Goal: Task Accomplishment & Management: Manage account settings

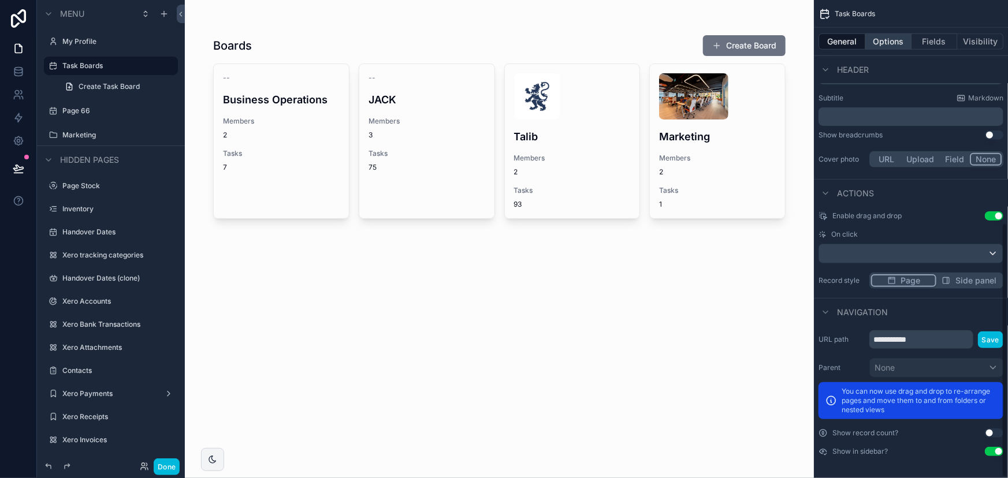
click at [885, 41] on button "Options" at bounding box center [888, 41] width 46 height 16
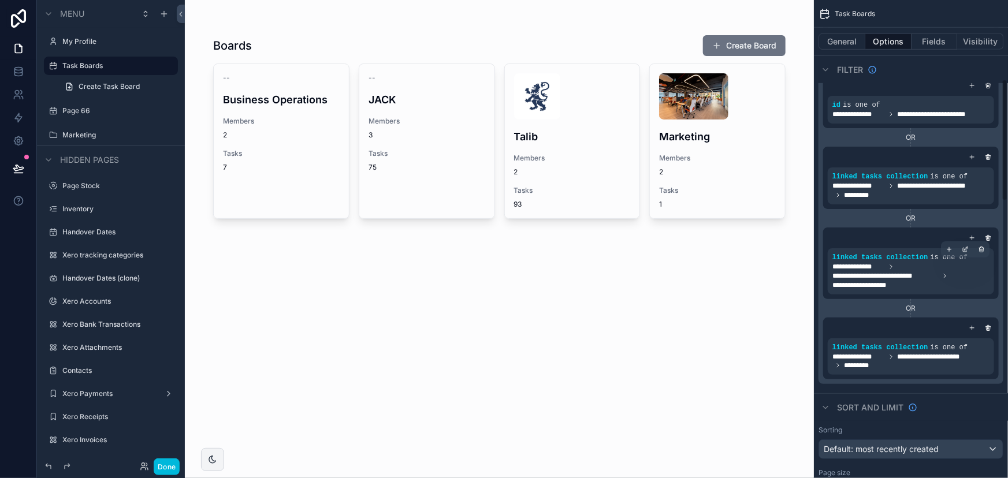
scroll to position [315, 0]
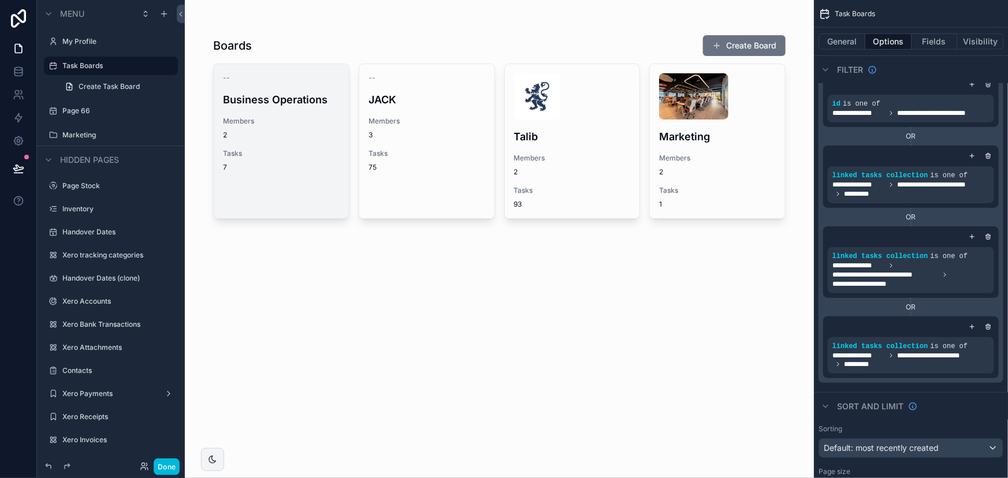
click at [243, 153] on span "Tasks" at bounding box center [281, 153] width 117 height 9
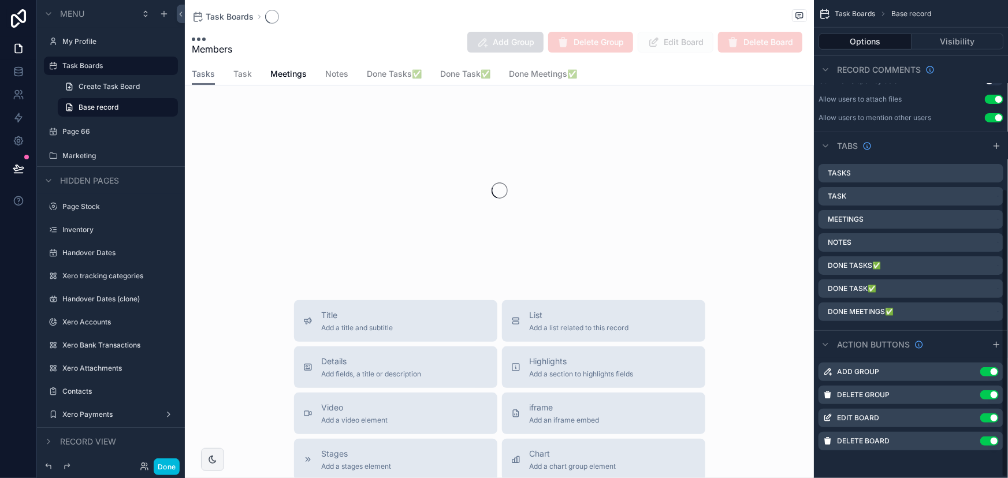
scroll to position [313, 0]
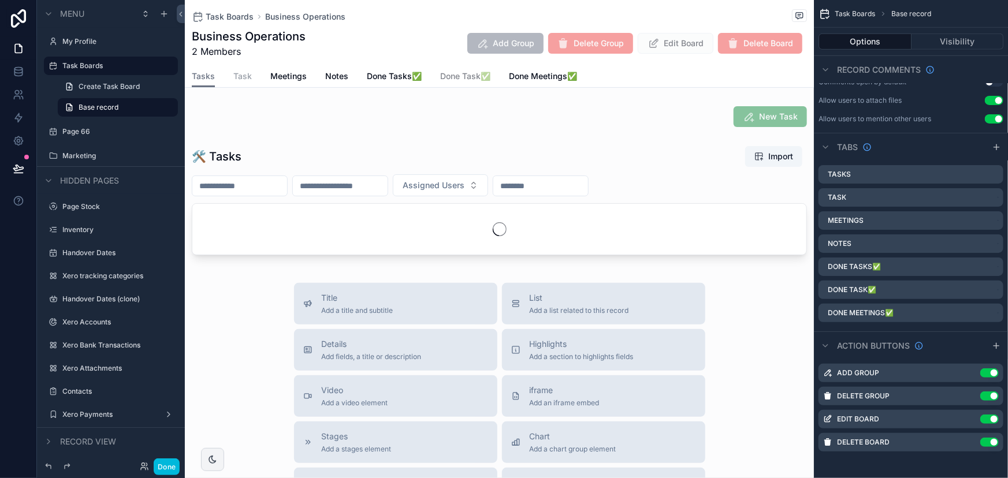
click at [238, 81] on span "Task" at bounding box center [242, 76] width 18 height 12
click at [204, 81] on span "Tasks" at bounding box center [203, 76] width 23 height 12
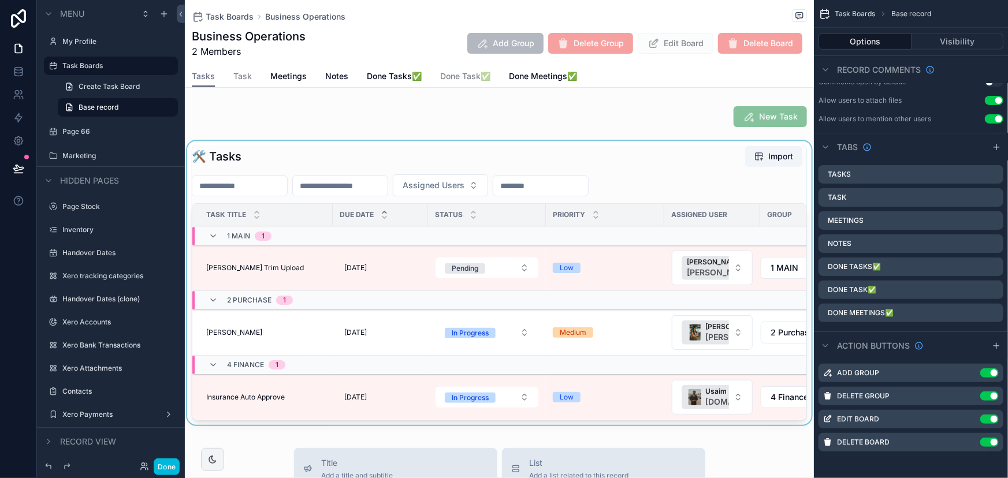
click at [384, 274] on div "scrollable content" at bounding box center [499, 285] width 629 height 289
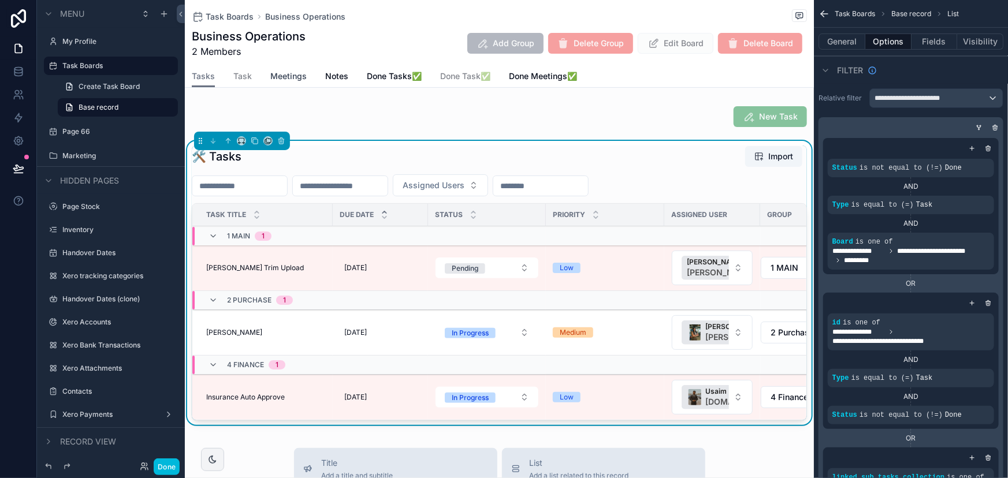
click at [304, 76] on span "Meetings" at bounding box center [288, 76] width 36 height 12
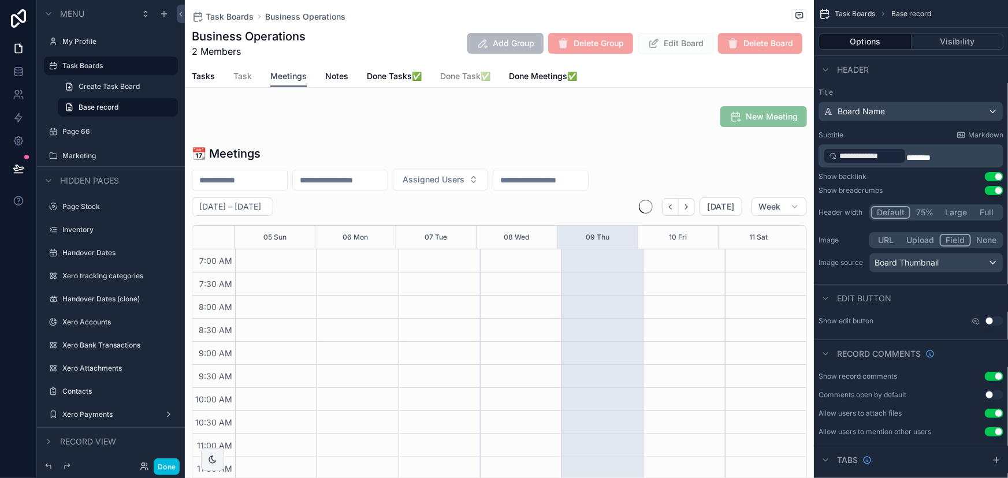
scroll to position [323, 0]
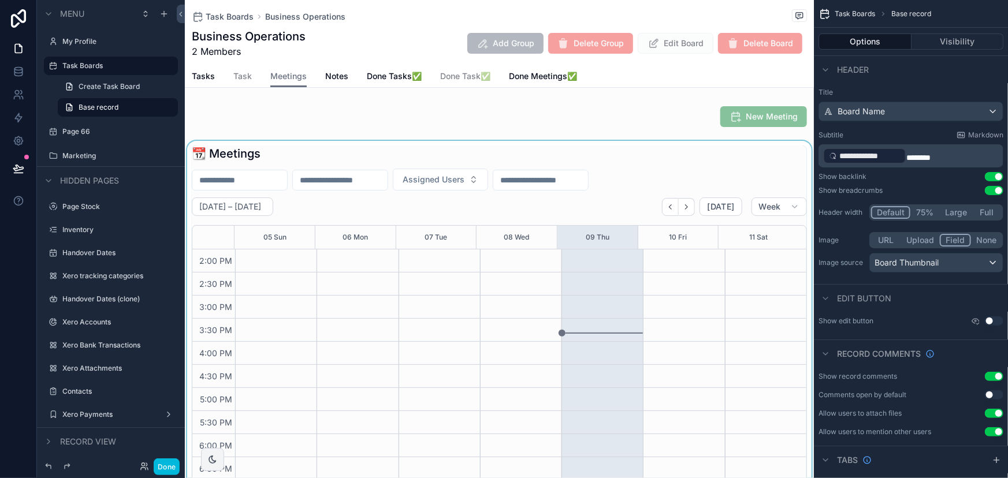
click at [409, 274] on div "scrollable content" at bounding box center [499, 325] width 629 height 368
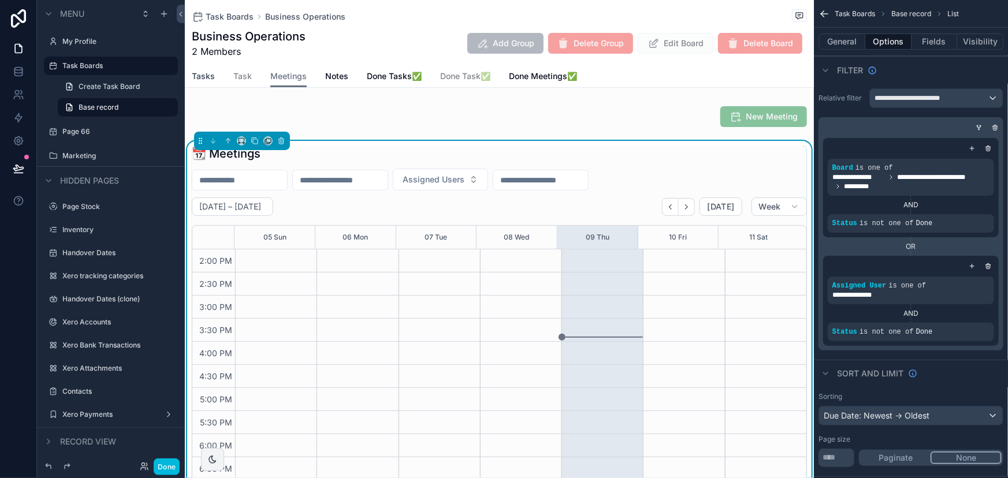
click at [208, 76] on span "Tasks" at bounding box center [203, 76] width 23 height 12
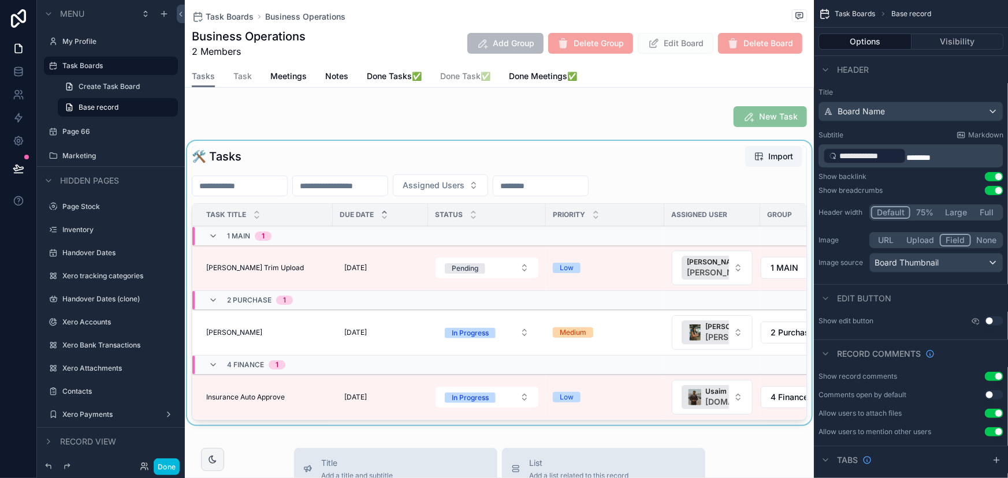
click at [419, 279] on div "scrollable content" at bounding box center [499, 285] width 629 height 289
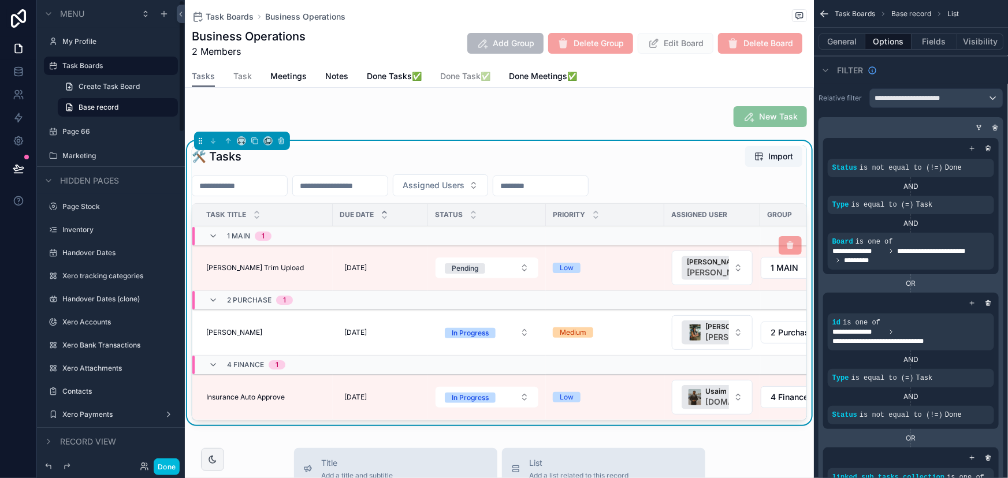
click at [326, 267] on td "[PERSON_NAME] Trim Upload [PERSON_NAME] Trim Upload" at bounding box center [262, 268] width 140 height 46
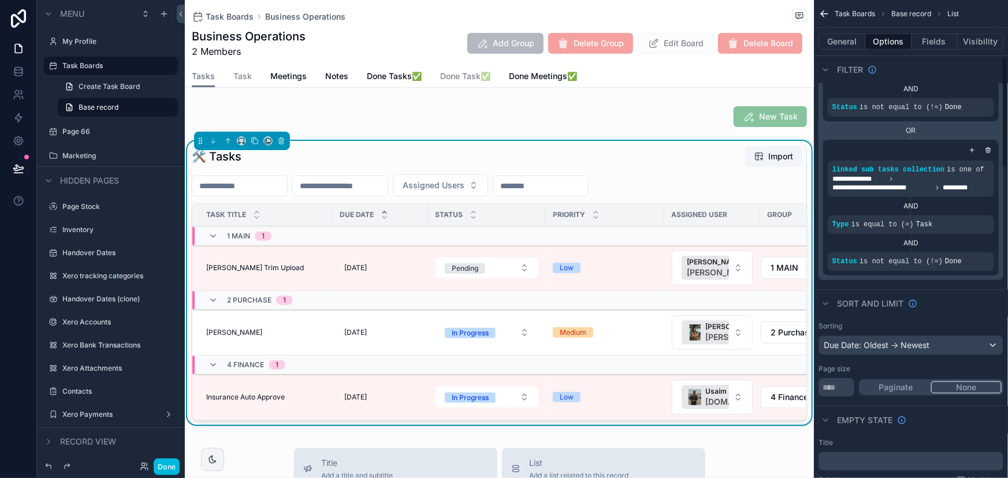
scroll to position [367, 0]
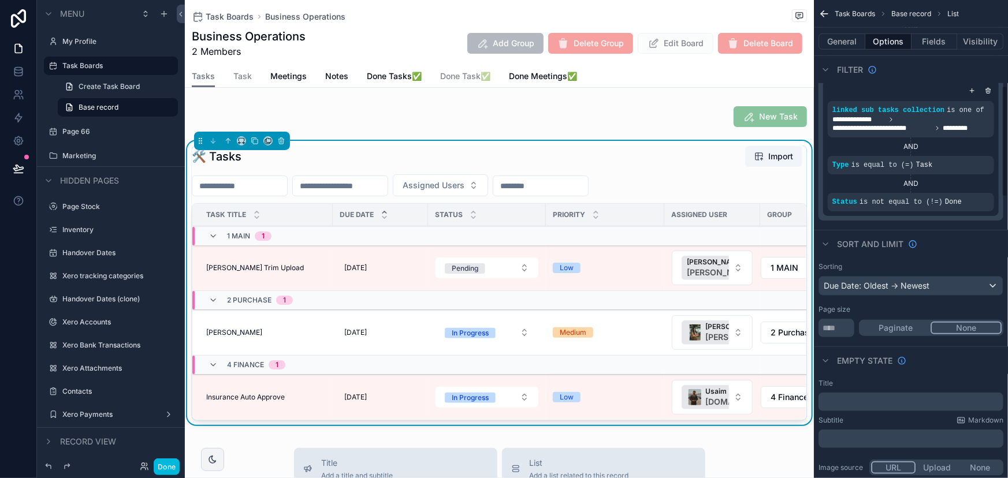
click at [730, 51] on span "Delete Board" at bounding box center [760, 43] width 84 height 21
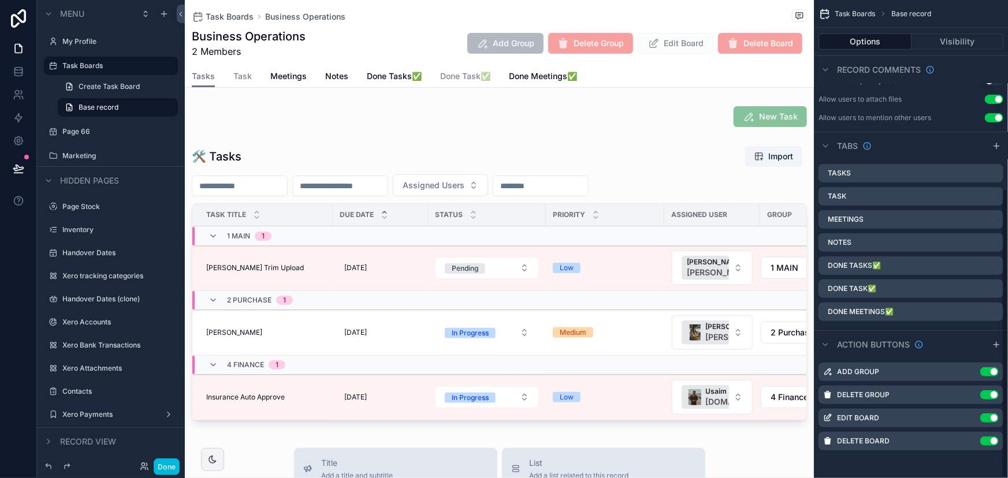
scroll to position [313, 0]
click at [739, 51] on span "Delete Board" at bounding box center [760, 43] width 84 height 21
click at [744, 41] on span "Delete Board" at bounding box center [760, 43] width 84 height 21
click at [654, 16] on div "Task Boards Business Operations" at bounding box center [499, 16] width 615 height 14
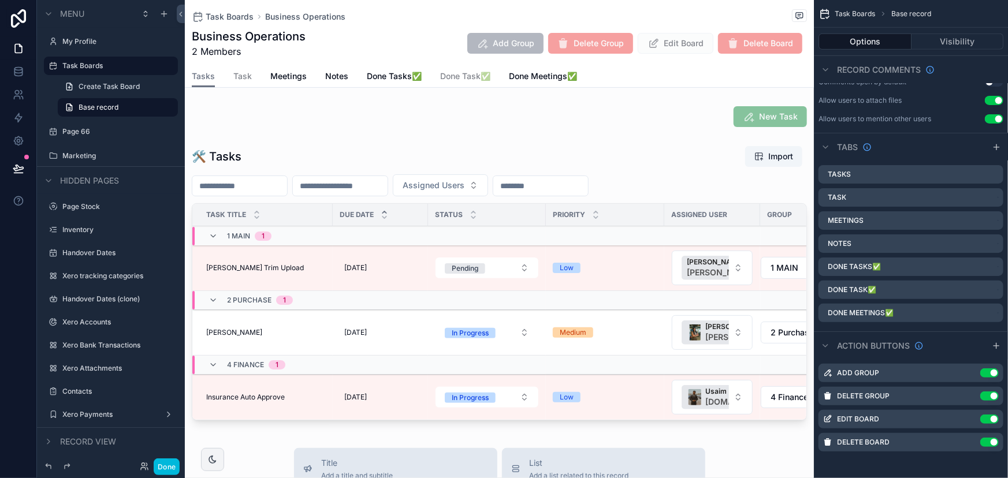
click at [254, 39] on h1 "Business Operations" at bounding box center [249, 36] width 114 height 16
click at [292, 16] on span "Business Operations" at bounding box center [305, 17] width 80 height 12
click at [773, 78] on div "Tasks Task Meetings Notes Done Tasks✅ Done Task✅ Done Meetings✅" at bounding box center [499, 76] width 615 height 22
click at [885, 46] on button "Options" at bounding box center [864, 41] width 93 height 16
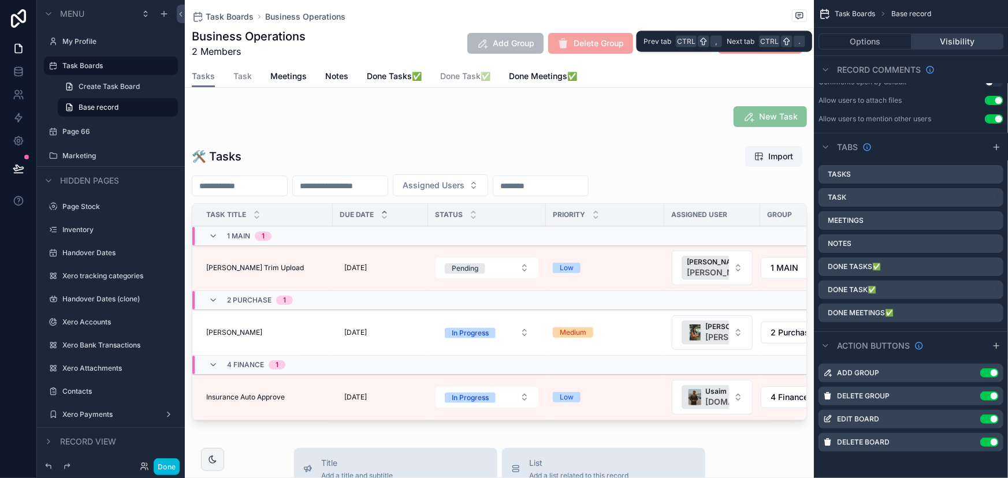
click at [958, 44] on button "Visibility" at bounding box center [957, 41] width 92 height 16
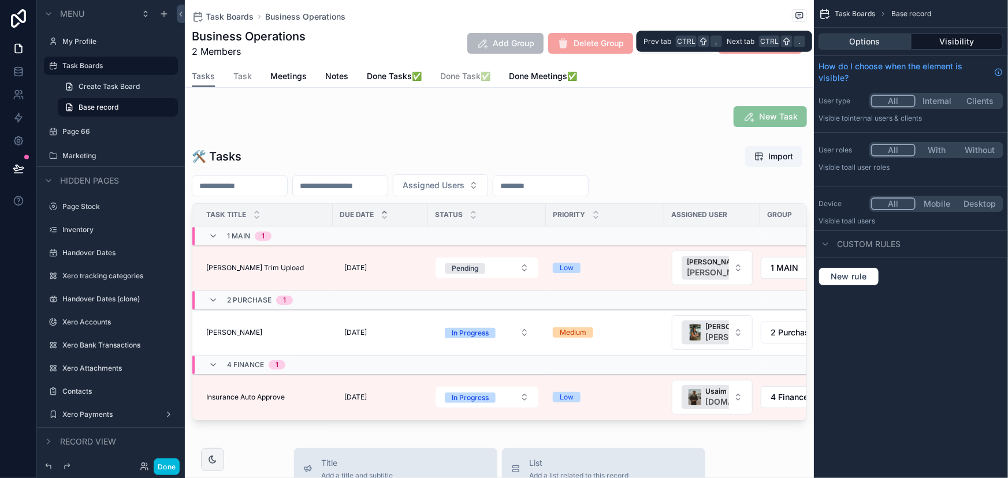
click at [880, 44] on button "Options" at bounding box center [864, 41] width 93 height 16
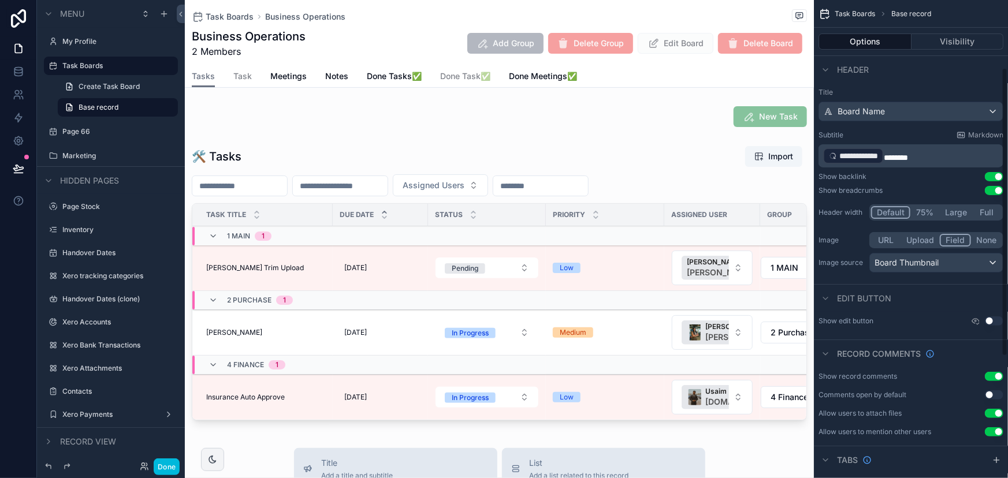
scroll to position [313, 0]
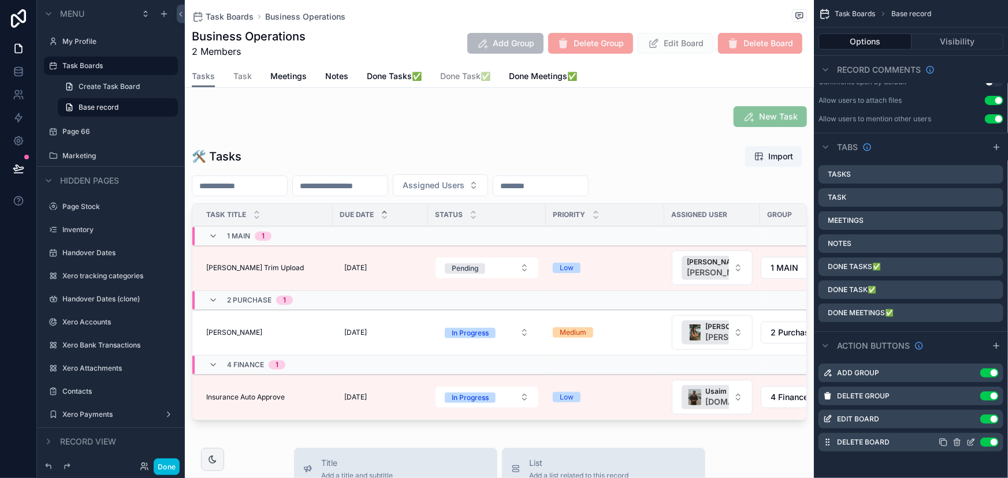
click at [960, 439] on icon "scrollable content" at bounding box center [956, 442] width 9 height 9
click at [951, 426] on span "Confirm delete?" at bounding box center [933, 423] width 52 height 9
click at [945, 419] on span "Confirm delete?" at bounding box center [933, 423] width 52 height 9
click at [974, 420] on icon at bounding box center [975, 421] width 2 height 2
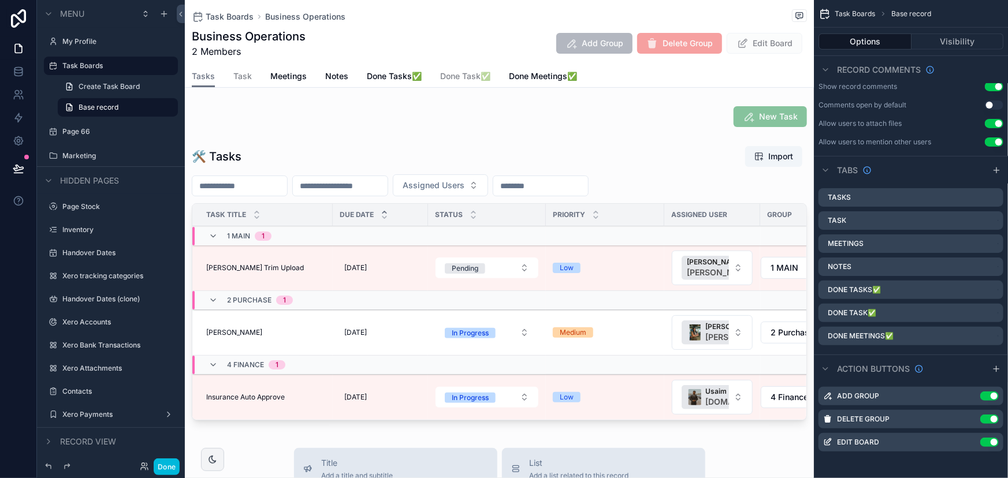
scroll to position [290, 0]
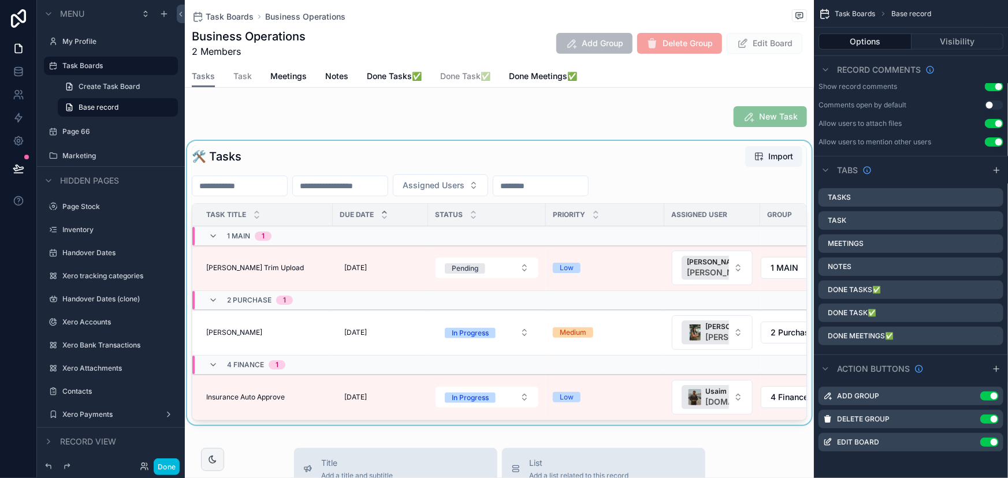
click at [523, 267] on div "scrollable content" at bounding box center [499, 285] width 629 height 289
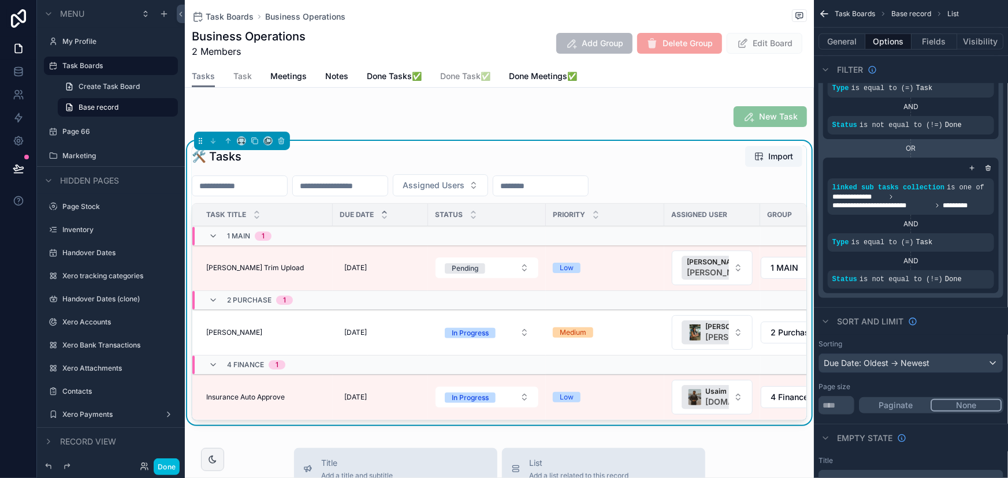
click at [539, 243] on div "1 MAIN 1" at bounding box center [368, 237] width 353 height 18
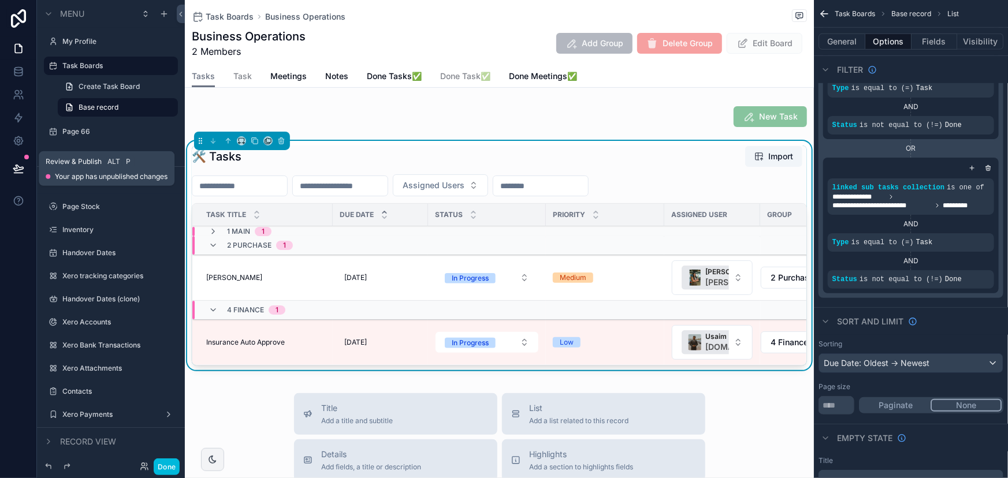
click at [13, 163] on icon at bounding box center [19, 169] width 12 height 12
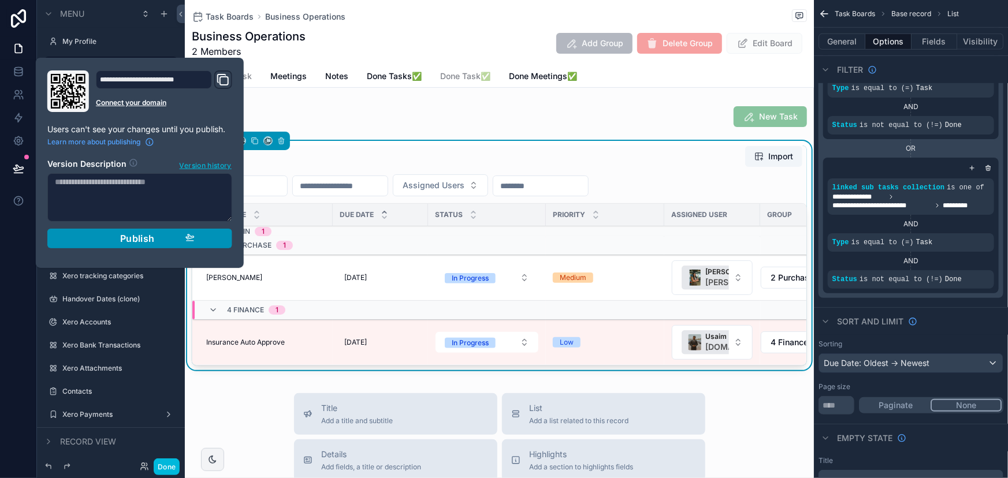
click at [121, 233] on span "Publish" at bounding box center [137, 239] width 35 height 12
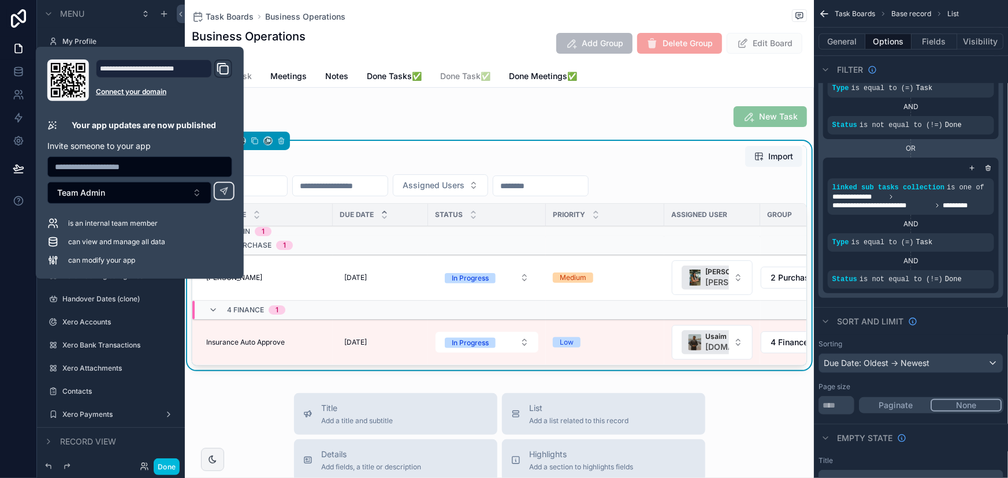
click at [261, 57] on span "2 Members" at bounding box center [249, 51] width 114 height 14
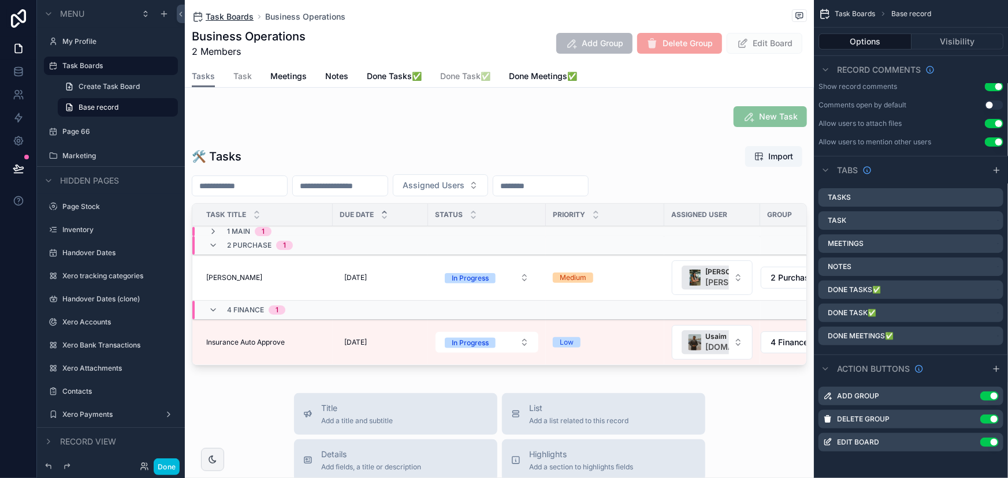
click at [225, 12] on span "Task Boards" at bounding box center [230, 17] width 48 height 12
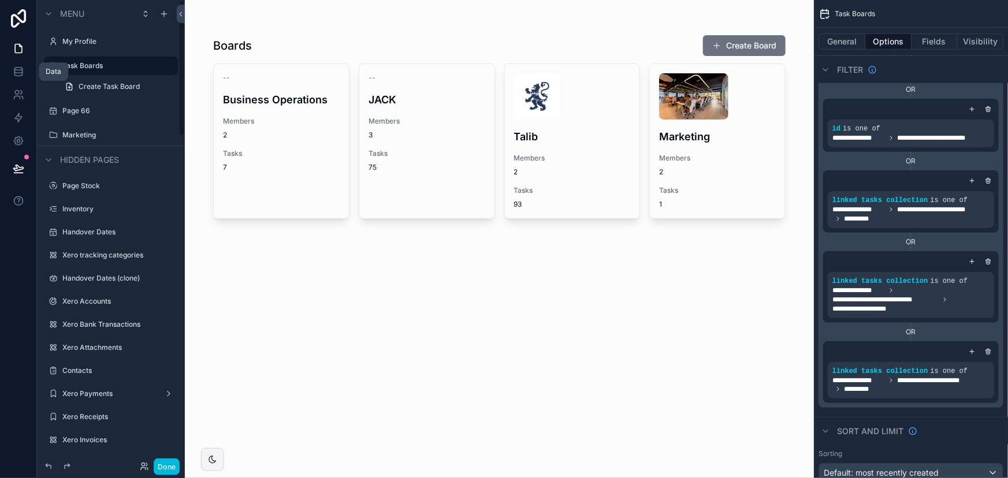
drag, startPoint x: 12, startPoint y: 68, endPoint x: 39, endPoint y: 64, distance: 27.9
click at [12, 68] on link at bounding box center [18, 71] width 36 height 23
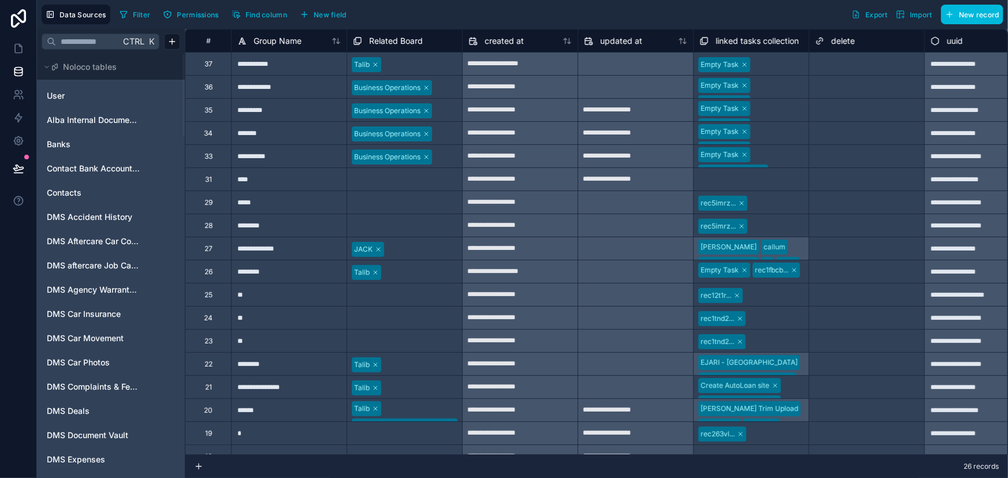
click at [78, 40] on input "text" at bounding box center [88, 41] width 64 height 21
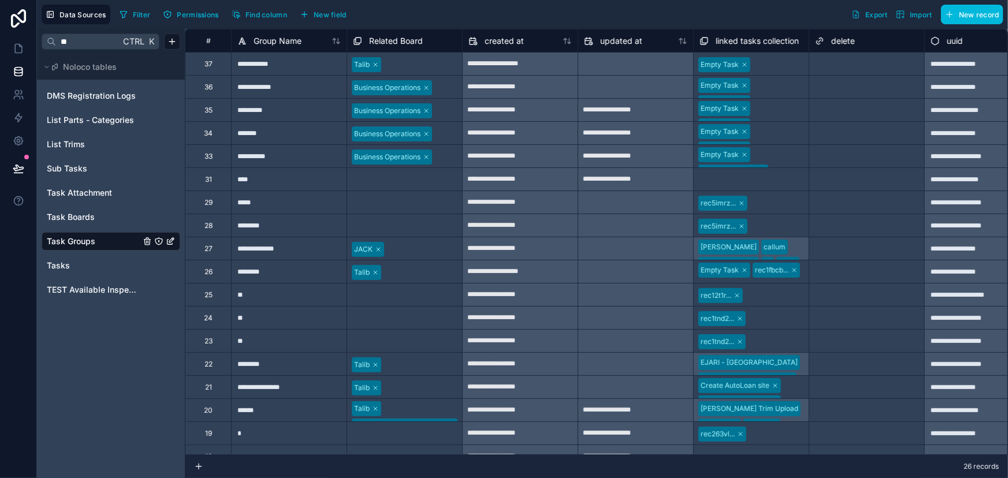
type input "*"
type input "****"
click at [78, 263] on link "Tasks" at bounding box center [94, 266] width 94 height 12
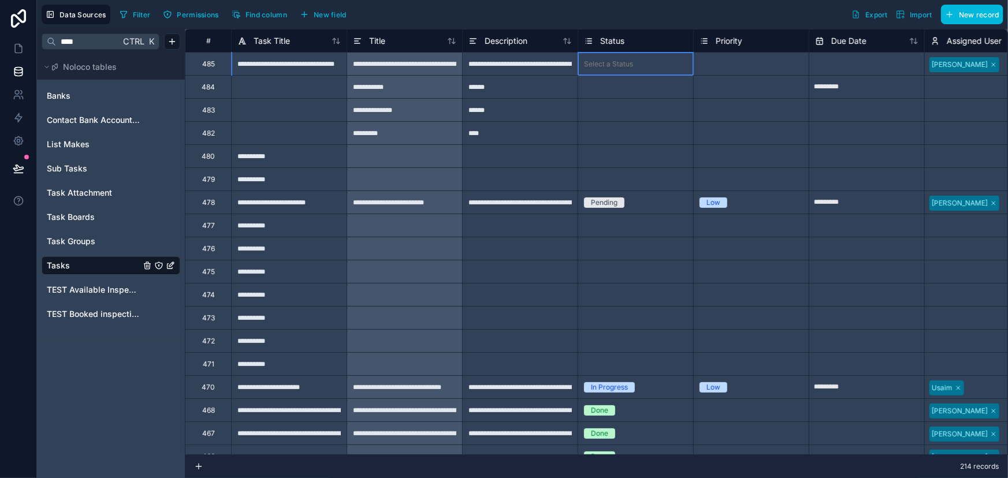
click at [634, 64] on div "Select a Status" at bounding box center [635, 64] width 115 height 12
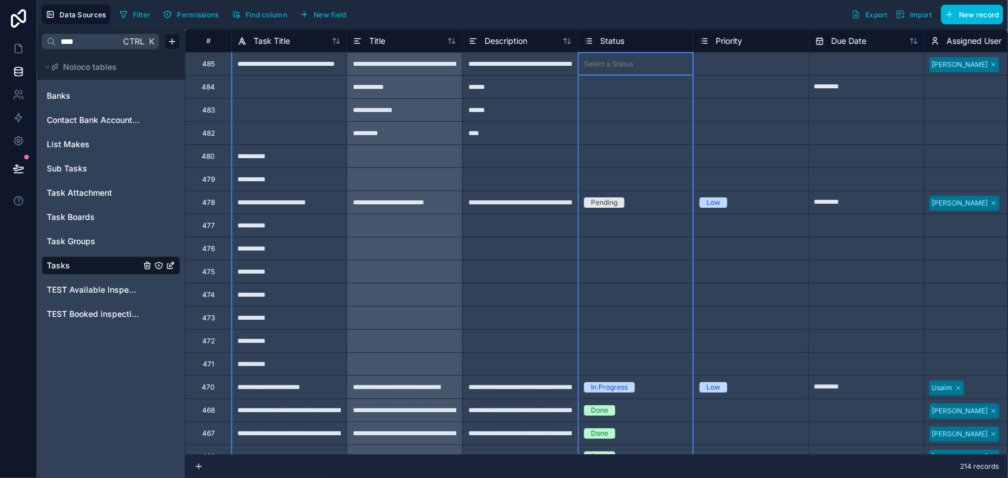
click at [643, 44] on div "Status" at bounding box center [635, 41] width 103 height 14
click at [591, 36] on icon at bounding box center [588, 41] width 9 height 14
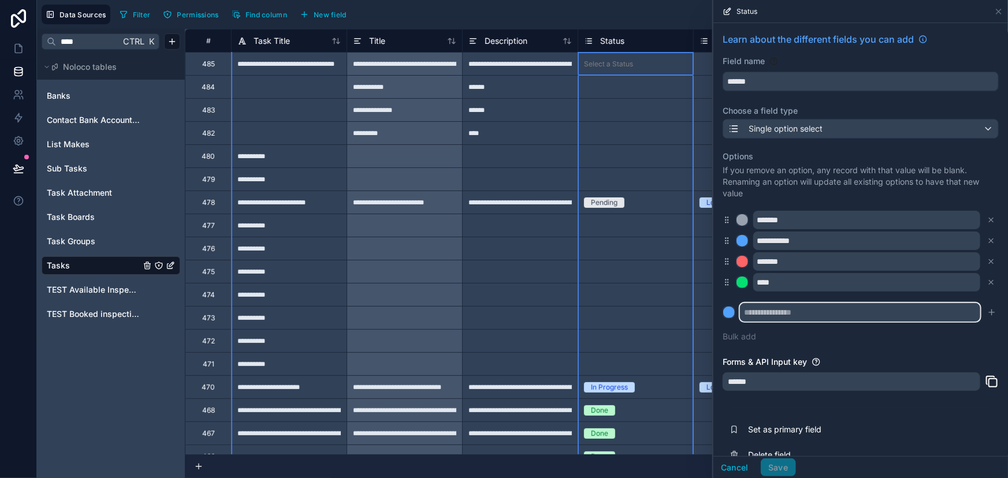
click at [766, 307] on input "text" at bounding box center [860, 312] width 240 height 18
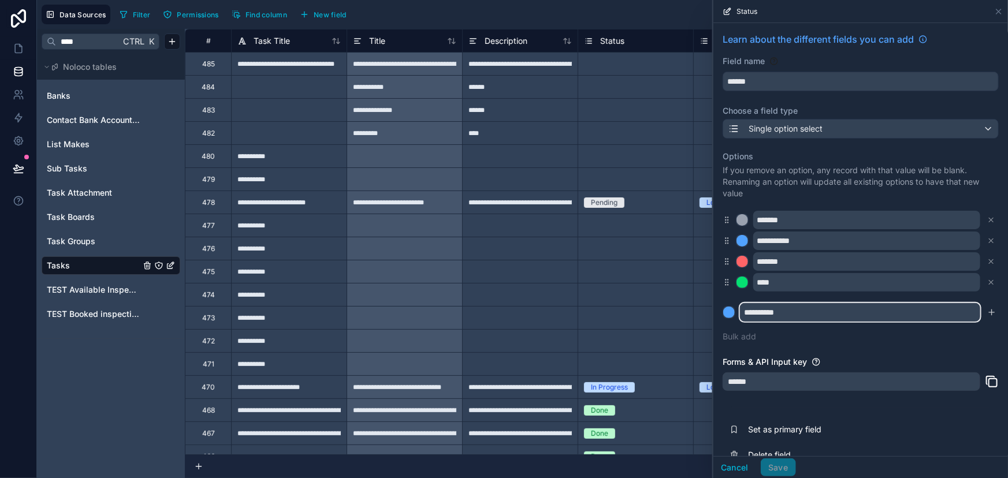
type input "**********"
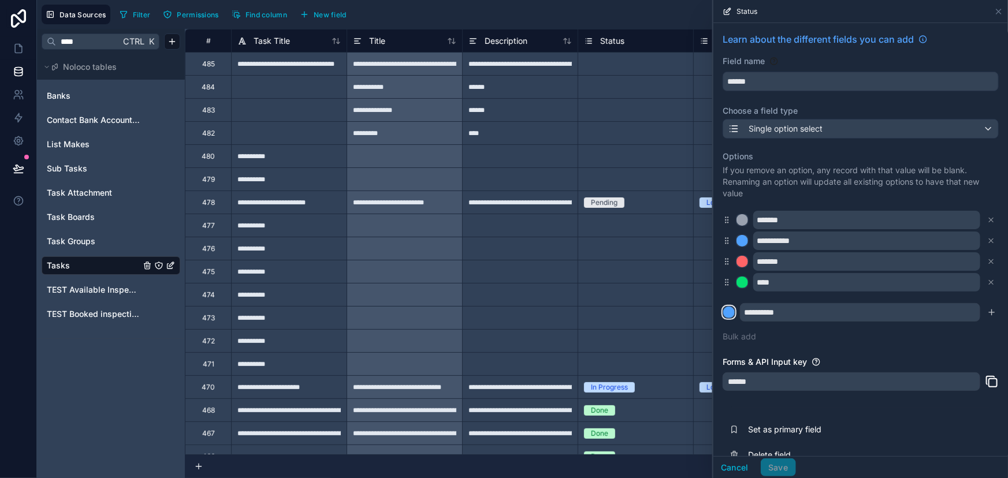
click at [729, 311] on div at bounding box center [729, 313] width 12 height 12
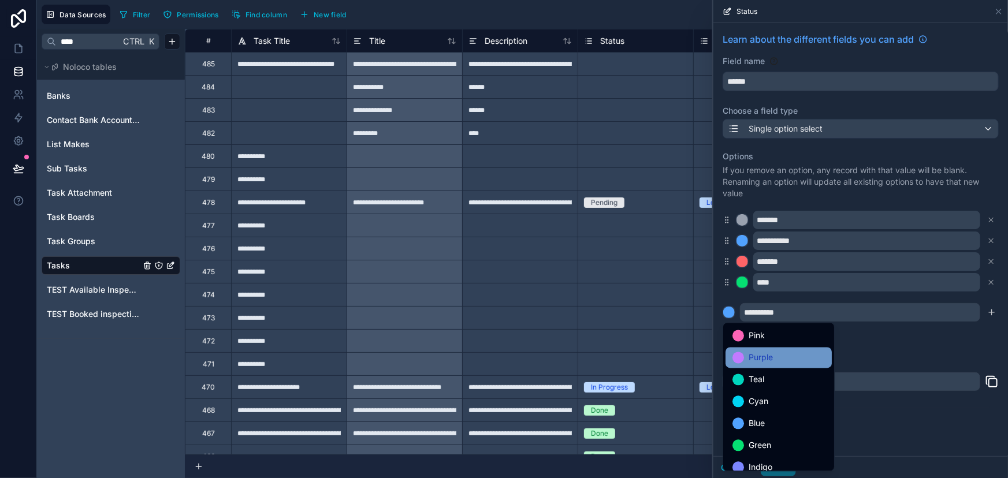
click at [747, 354] on div "Purple" at bounding box center [778, 358] width 92 height 14
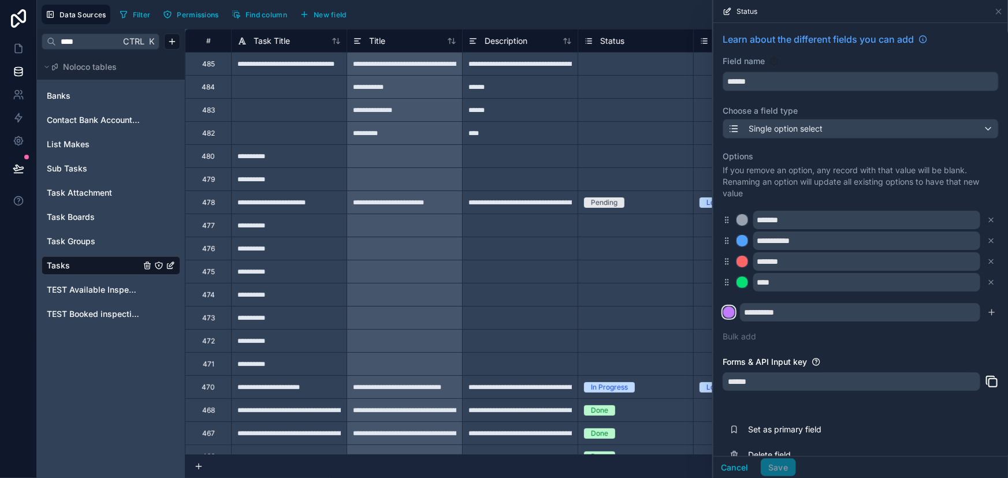
click at [728, 313] on div at bounding box center [729, 313] width 12 height 12
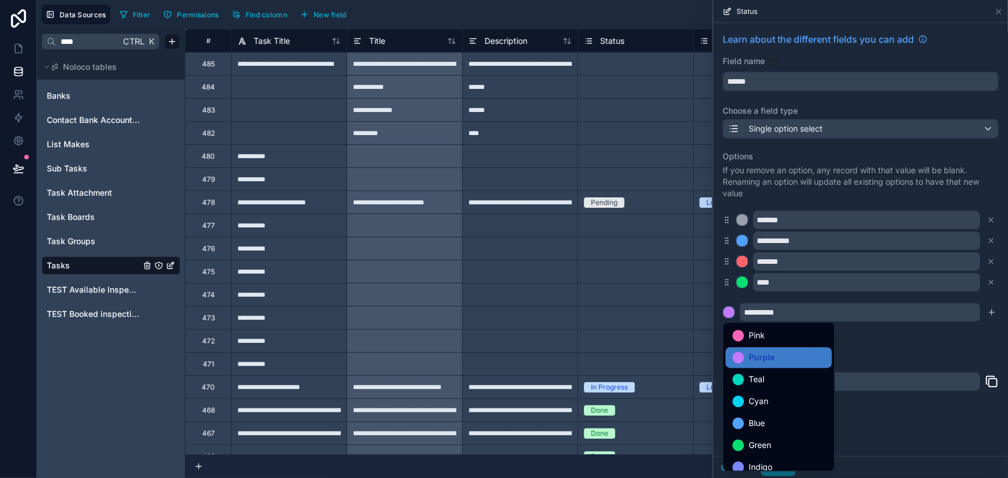
drag, startPoint x: 726, startPoint y: 312, endPoint x: 733, endPoint y: 273, distance: 39.3
click at [733, 273] on div at bounding box center [860, 239] width 295 height 478
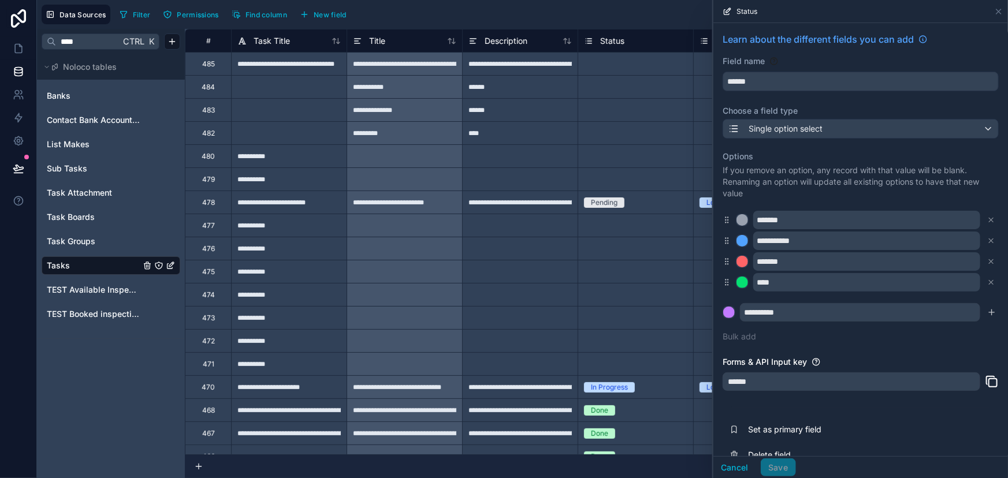
click at [896, 336] on div "**********" at bounding box center [860, 247] width 276 height 206
click at [830, 334] on div "**********" at bounding box center [860, 247] width 276 height 206
click at [727, 313] on div at bounding box center [729, 313] width 12 height 12
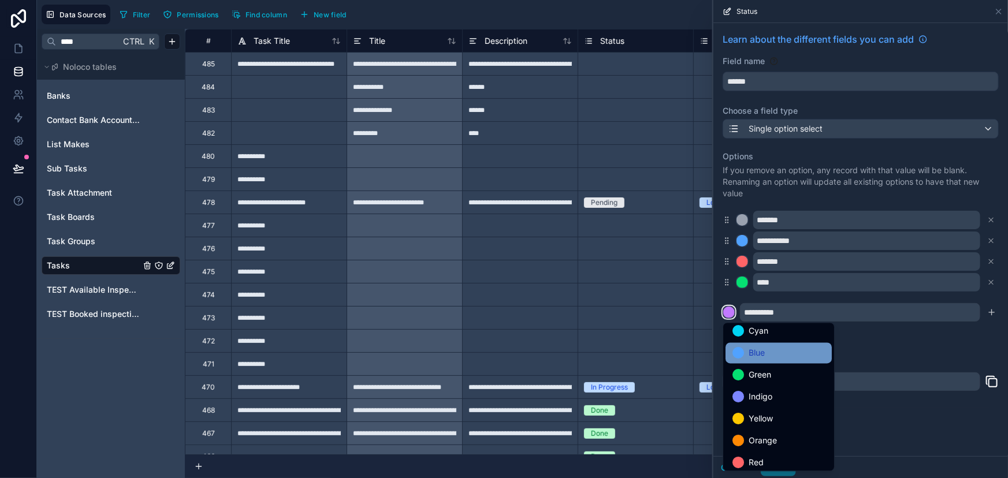
scroll to position [96, 0]
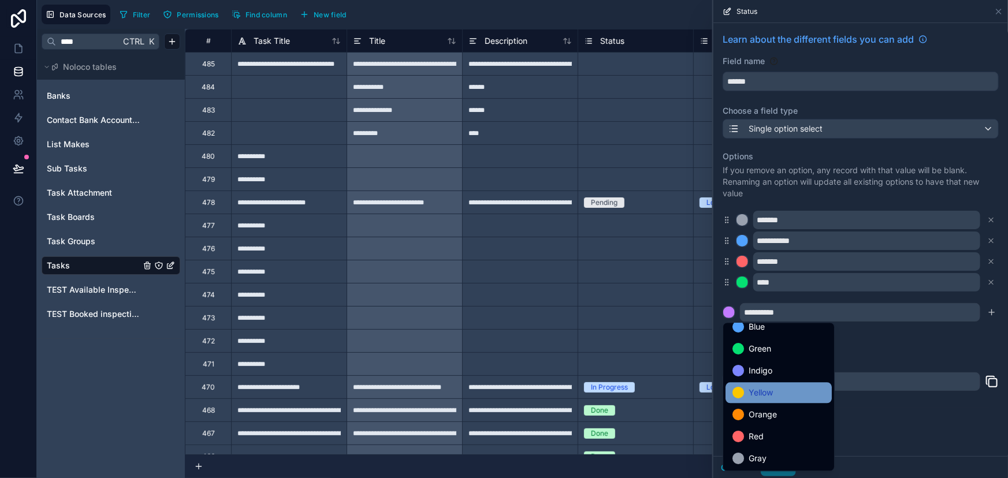
click at [763, 399] on span "Yellow" at bounding box center [760, 393] width 24 height 14
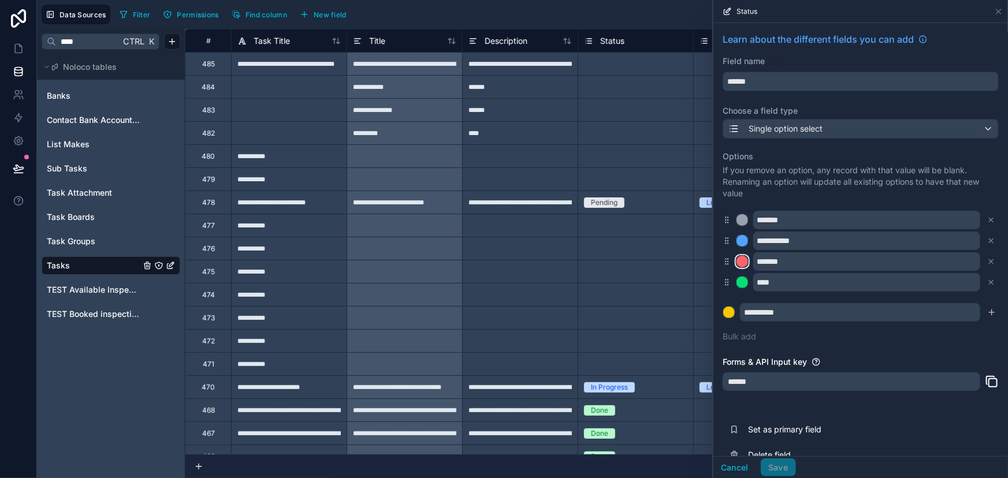
click at [737, 259] on div at bounding box center [742, 262] width 12 height 12
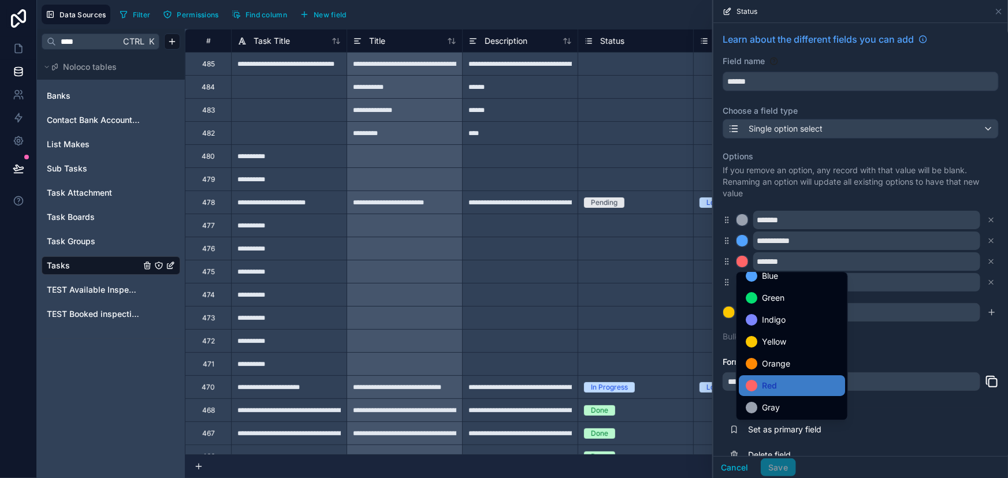
click at [928, 361] on div at bounding box center [860, 239] width 295 height 478
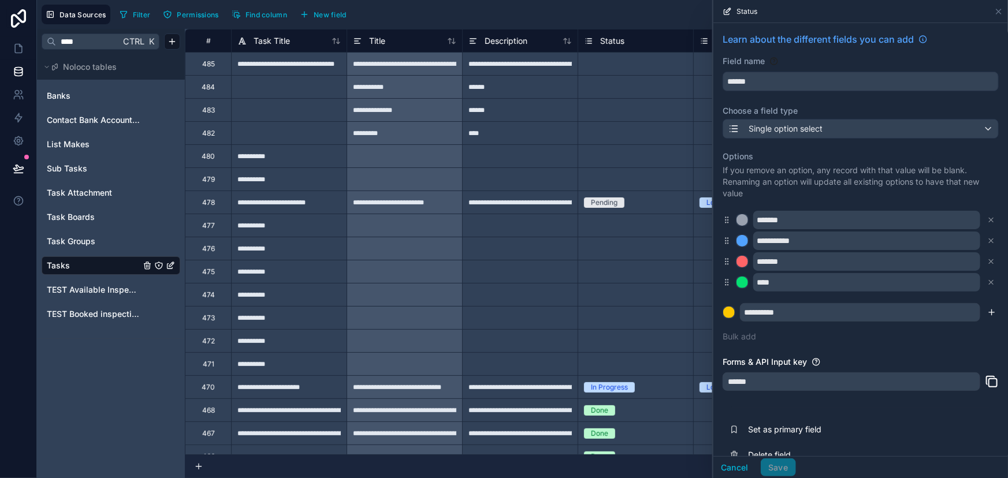
click at [987, 315] on icon "submit" at bounding box center [991, 312] width 9 height 9
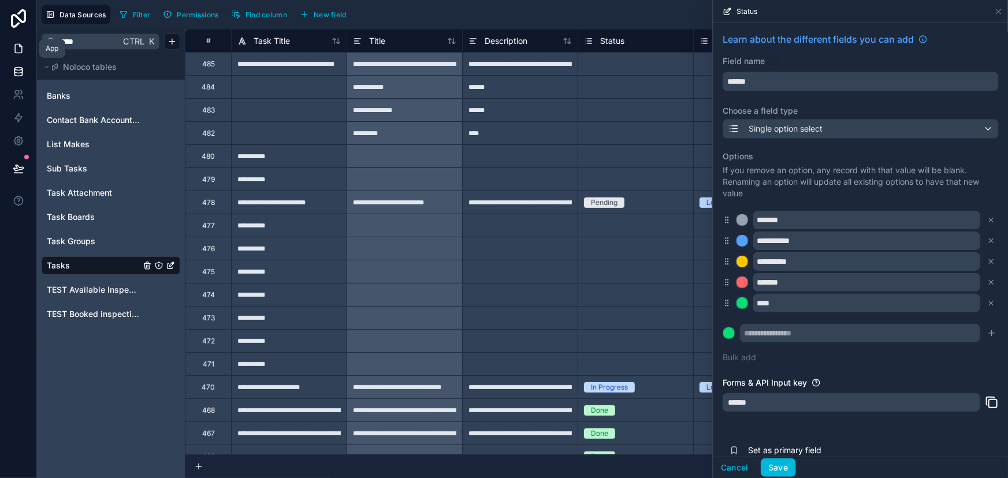
click at [19, 44] on icon at bounding box center [18, 48] width 7 height 9
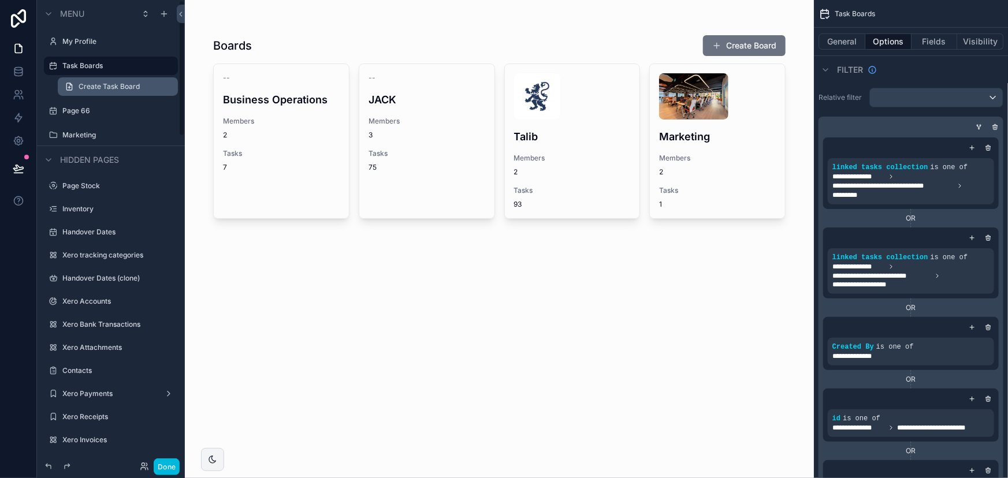
click at [79, 81] on link "Create Task Board" at bounding box center [118, 86] width 120 height 18
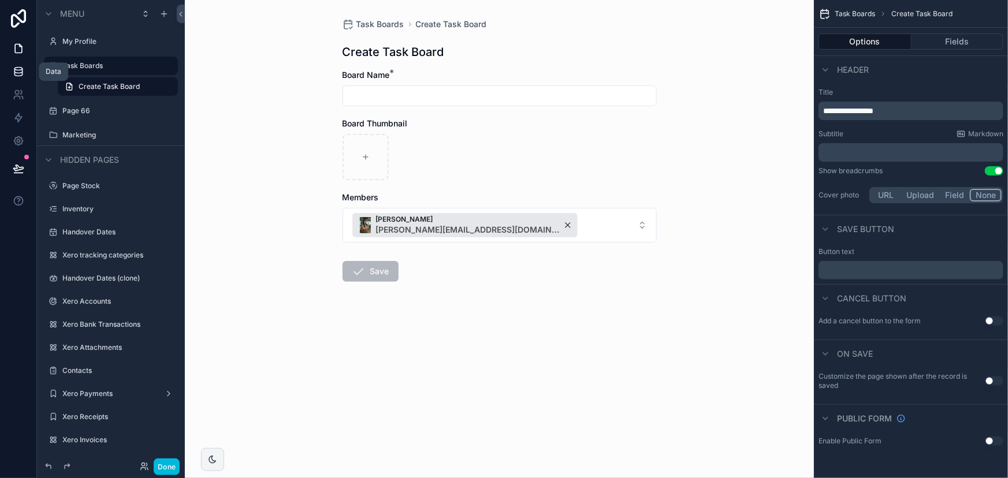
click at [12, 73] on link at bounding box center [18, 71] width 36 height 23
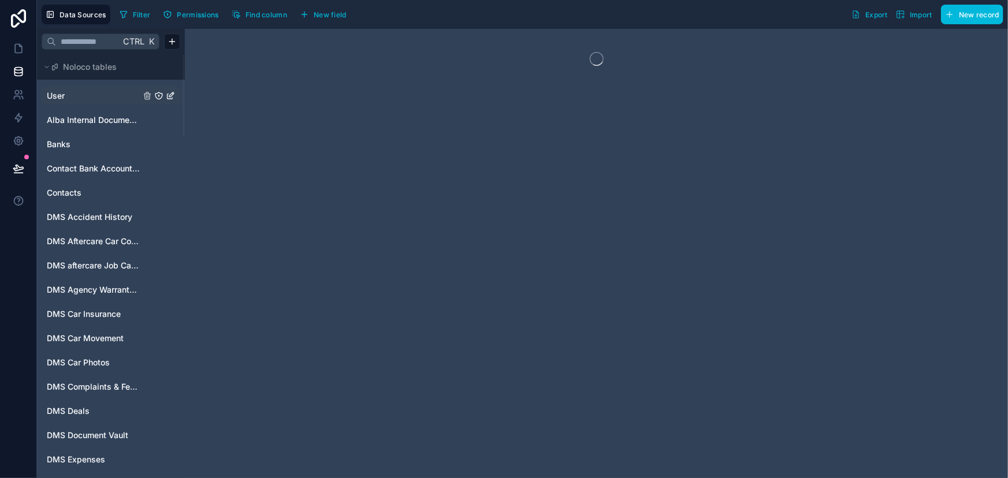
click at [80, 88] on div "User" at bounding box center [111, 96] width 139 height 18
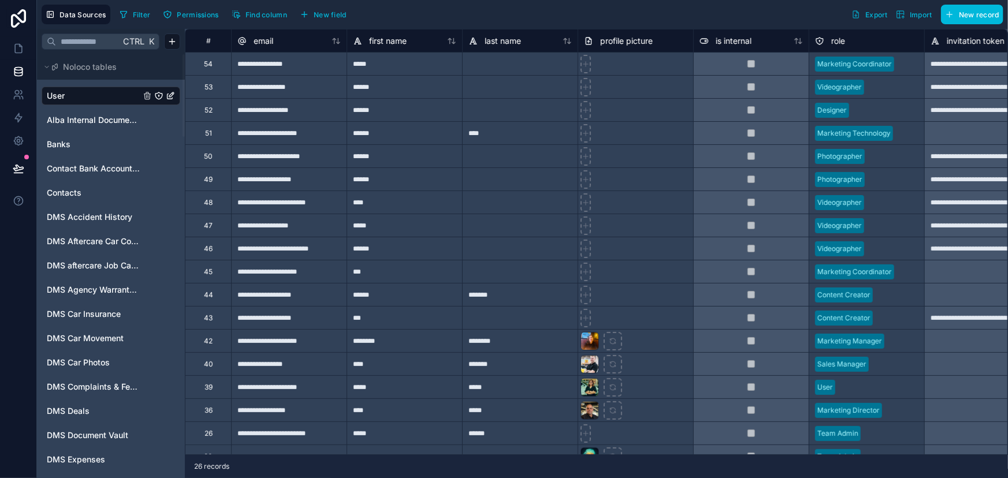
click at [75, 94] on link "User" at bounding box center [94, 96] width 94 height 12
click at [17, 95] on icon at bounding box center [19, 95] width 12 height 12
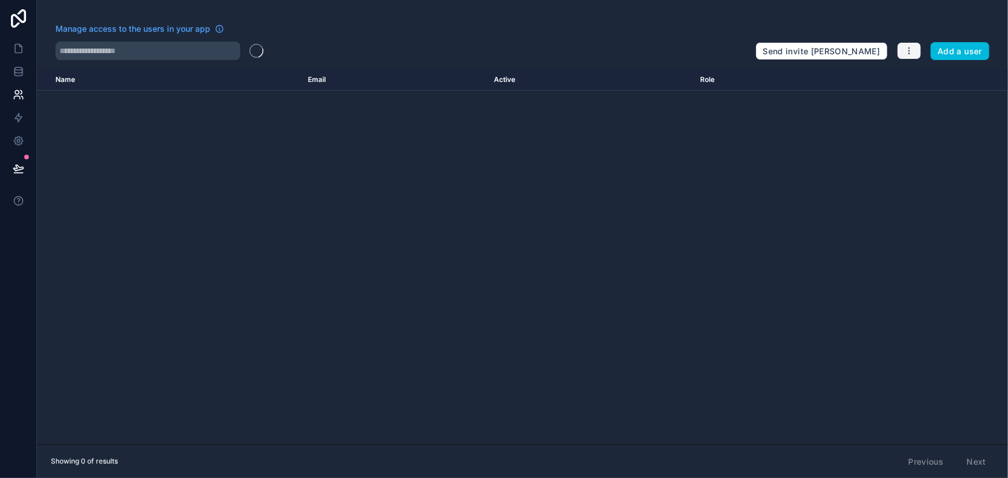
click at [919, 49] on button "button" at bounding box center [909, 50] width 24 height 17
click at [918, 81] on link "Manage roles" at bounding box center [933, 78] width 72 height 18
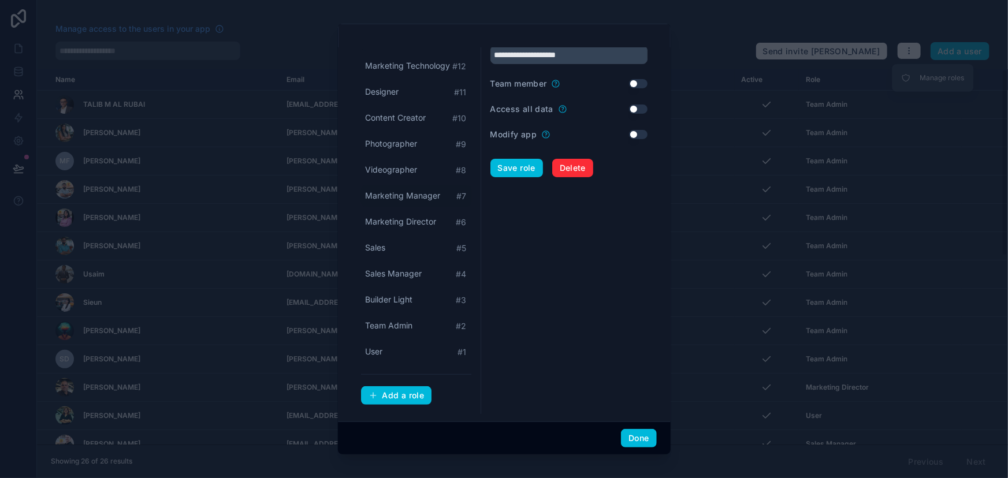
scroll to position [92, 0]
click at [392, 390] on div "Add a role" at bounding box center [396, 395] width 56 height 10
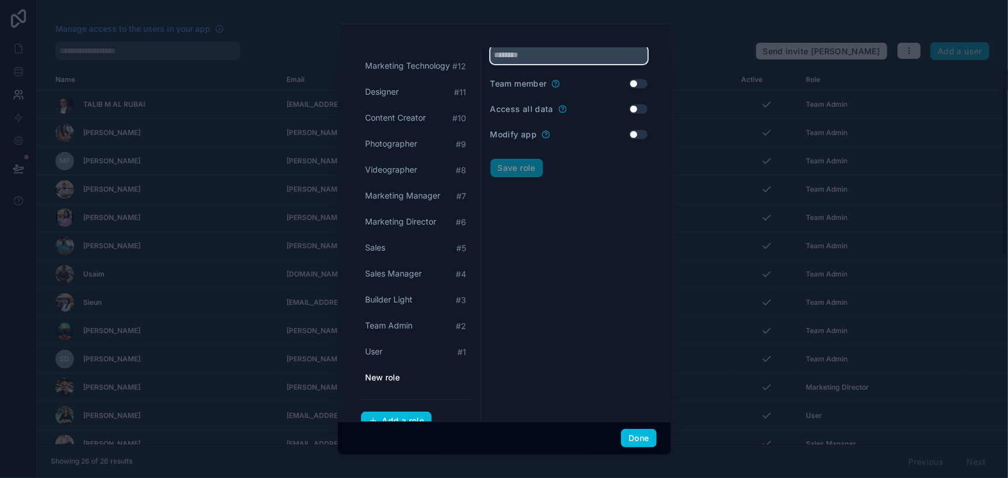
click at [531, 53] on input "text" at bounding box center [568, 55] width 157 height 18
type input "**********"
click at [530, 165] on button "Save role" at bounding box center [516, 168] width 53 height 18
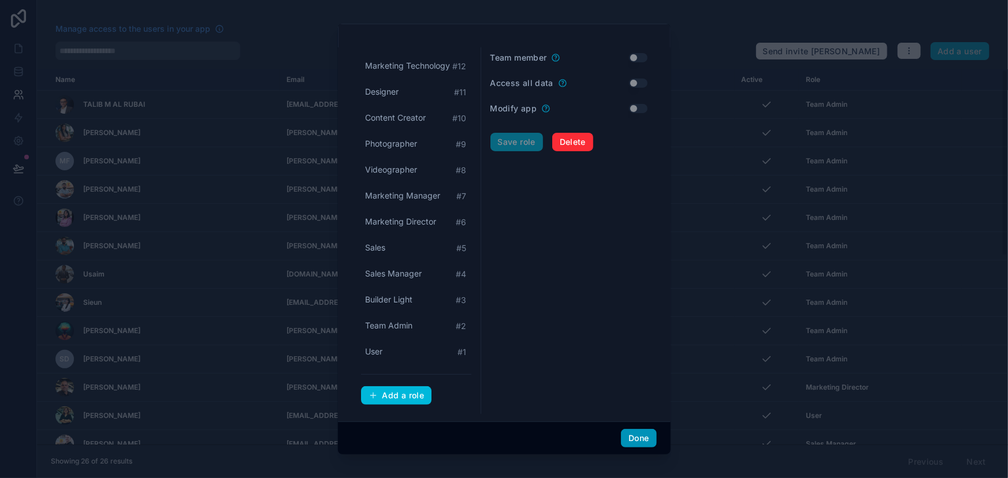
click at [635, 434] on button "Done" at bounding box center [638, 438] width 35 height 18
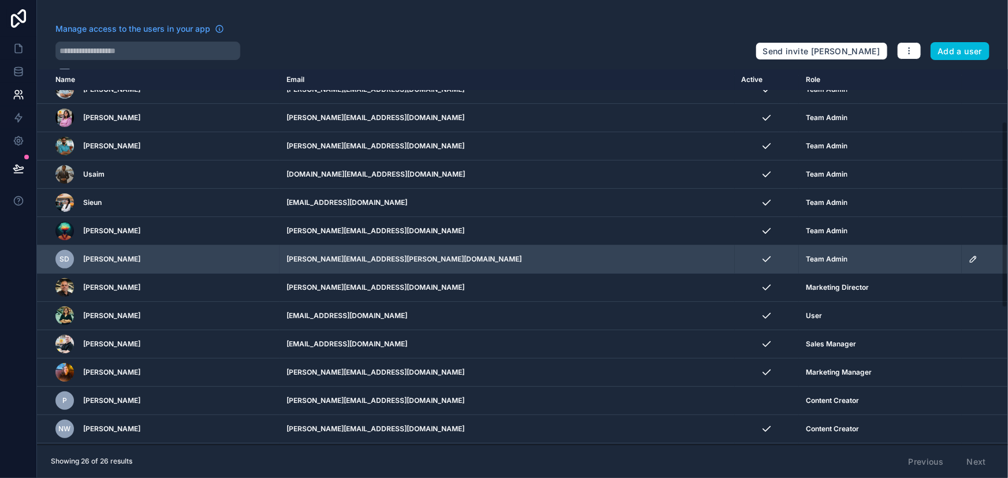
scroll to position [105, 0]
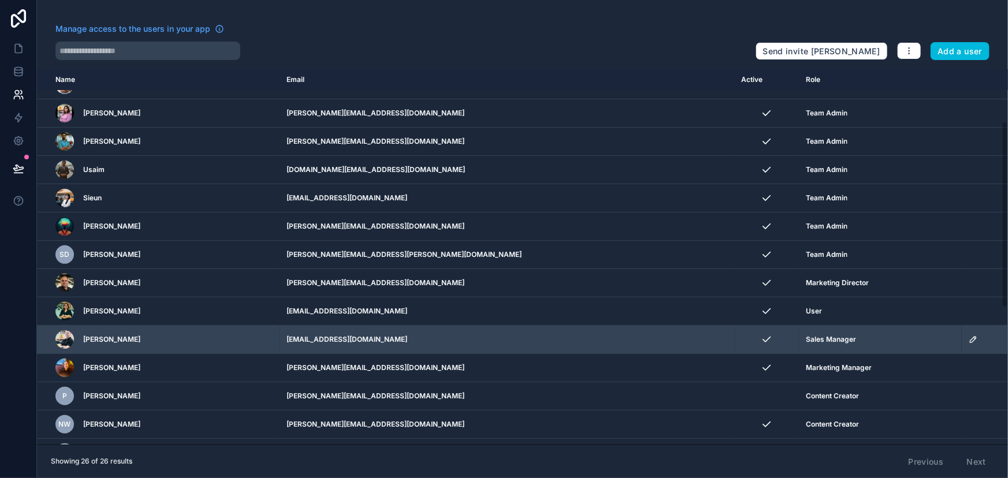
click at [968, 336] on icon "scrollable content" at bounding box center [972, 339] width 9 height 9
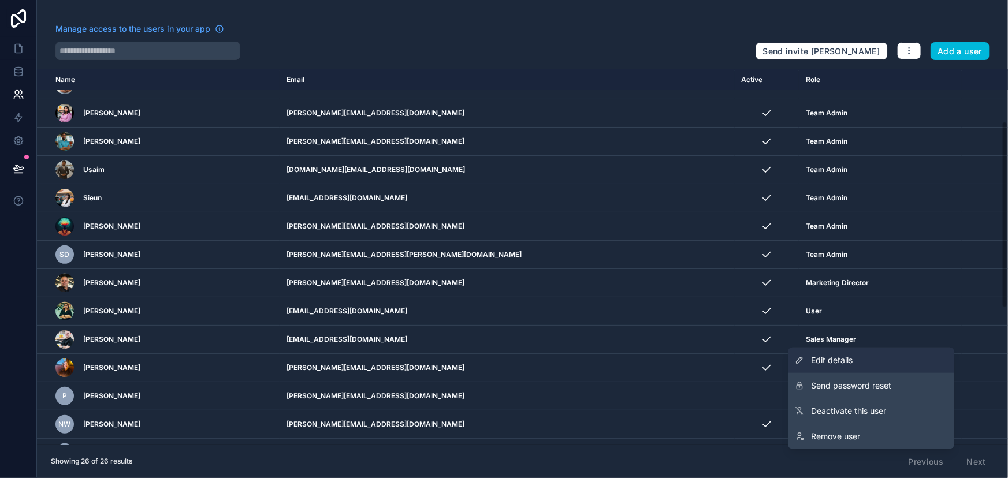
click at [859, 362] on link "Edit details" at bounding box center [871, 360] width 166 height 25
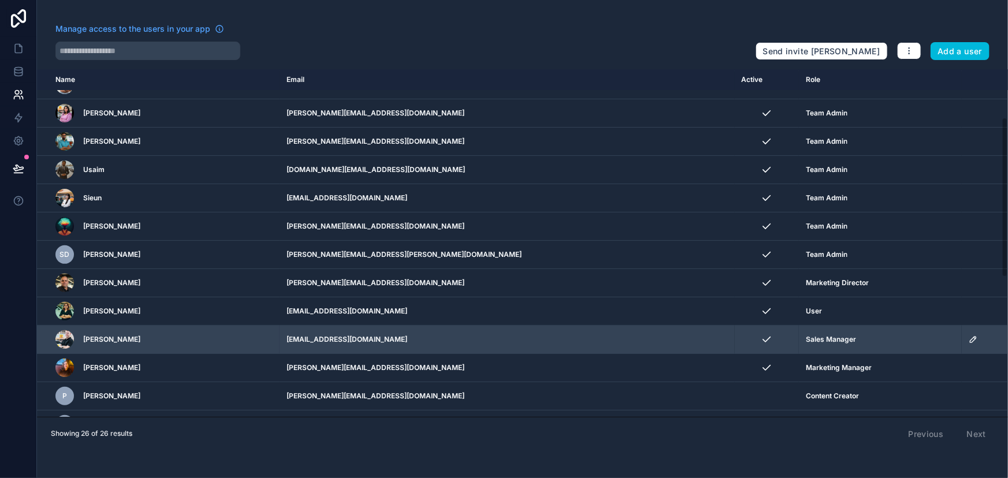
click at [970, 337] on icon "scrollable content" at bounding box center [973, 340] width 6 height 6
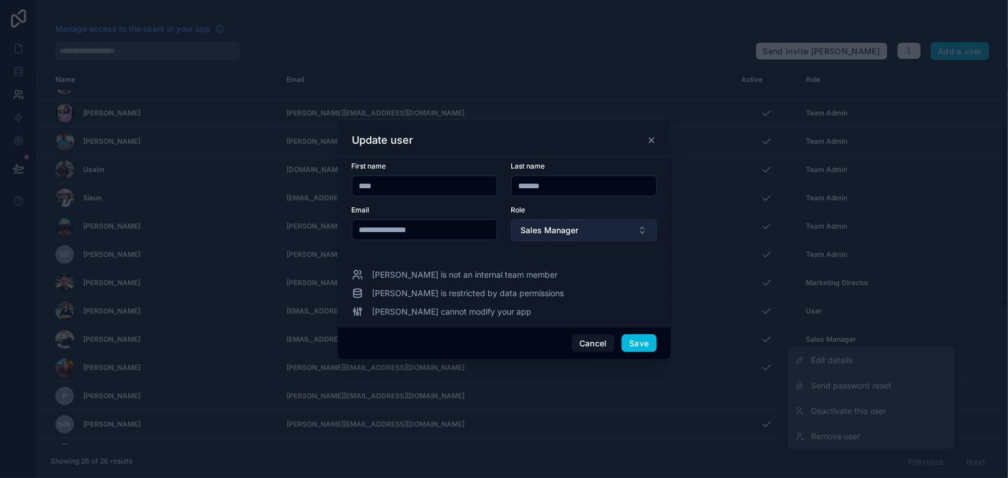
click at [534, 233] on span "Sales Manager" at bounding box center [550, 231] width 58 height 12
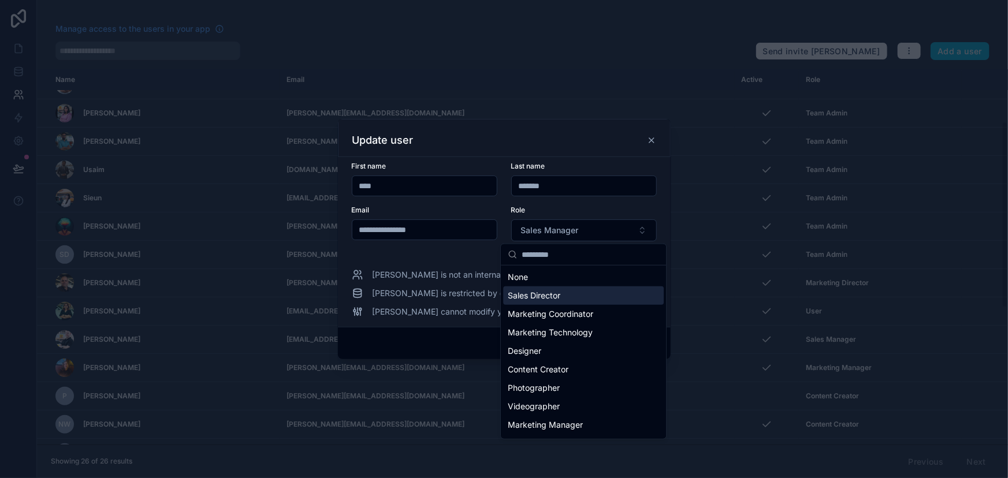
click at [537, 291] on span "Sales Director" at bounding box center [534, 296] width 53 height 12
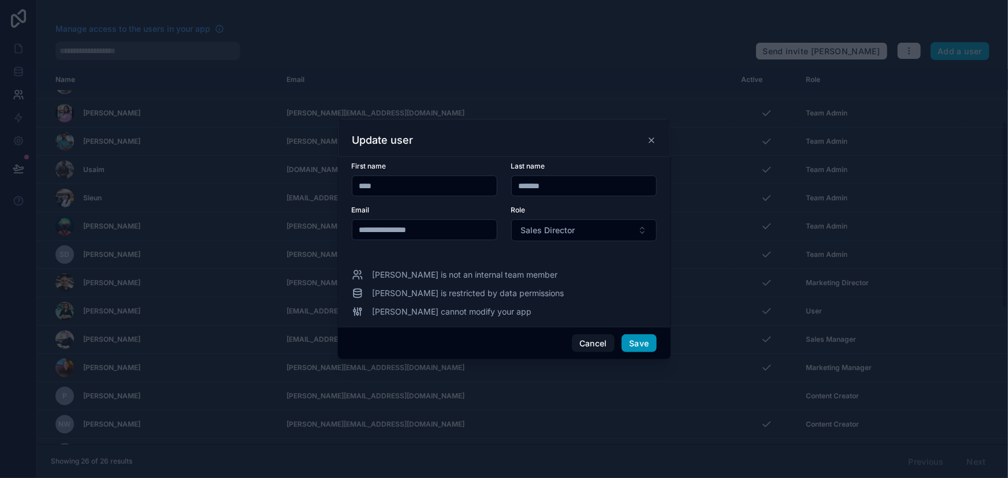
click at [651, 340] on button "Save" at bounding box center [638, 343] width 35 height 18
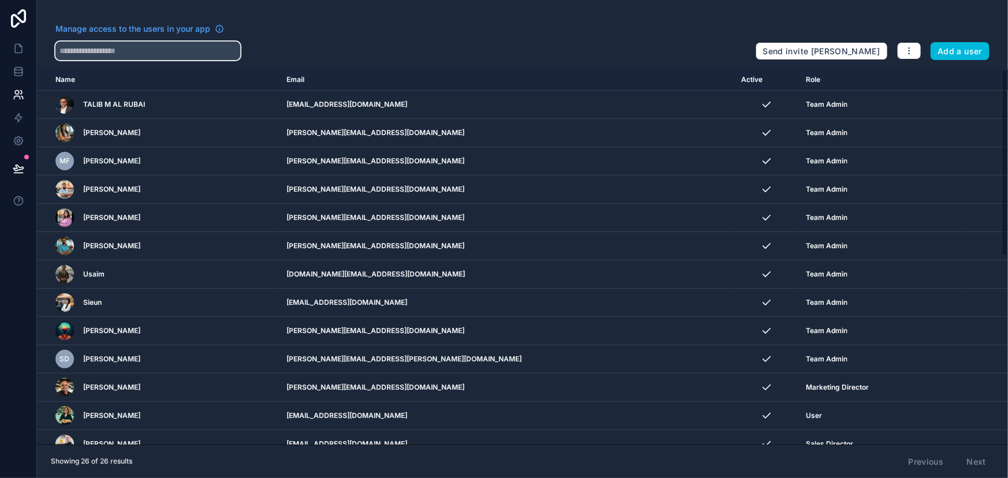
click at [147, 44] on input "text" at bounding box center [147, 51] width 185 height 18
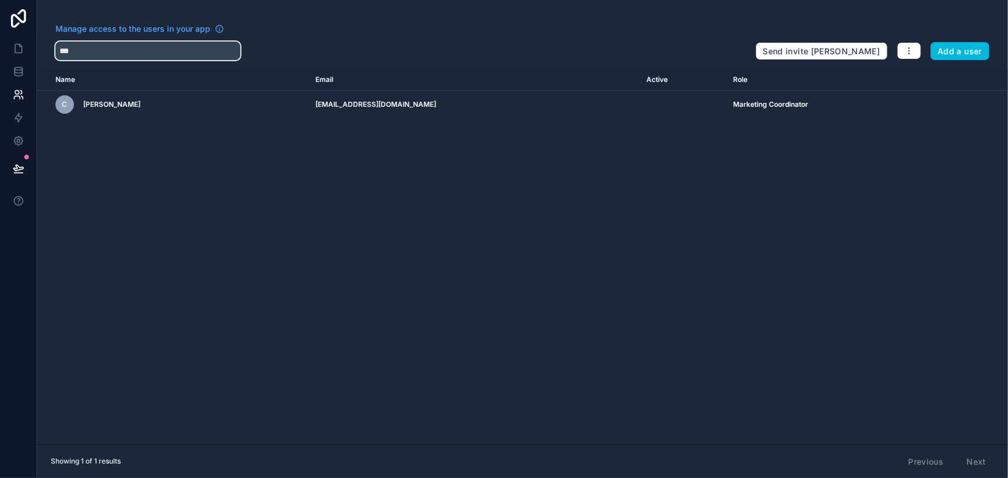
type input "***"
click at [18, 68] on icon at bounding box center [19, 72] width 12 height 12
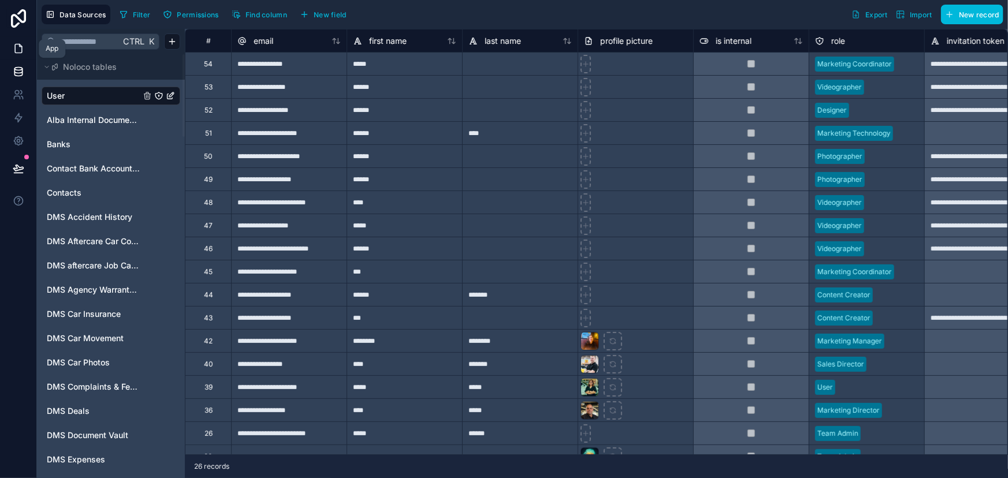
click at [12, 51] on link at bounding box center [18, 48] width 36 height 23
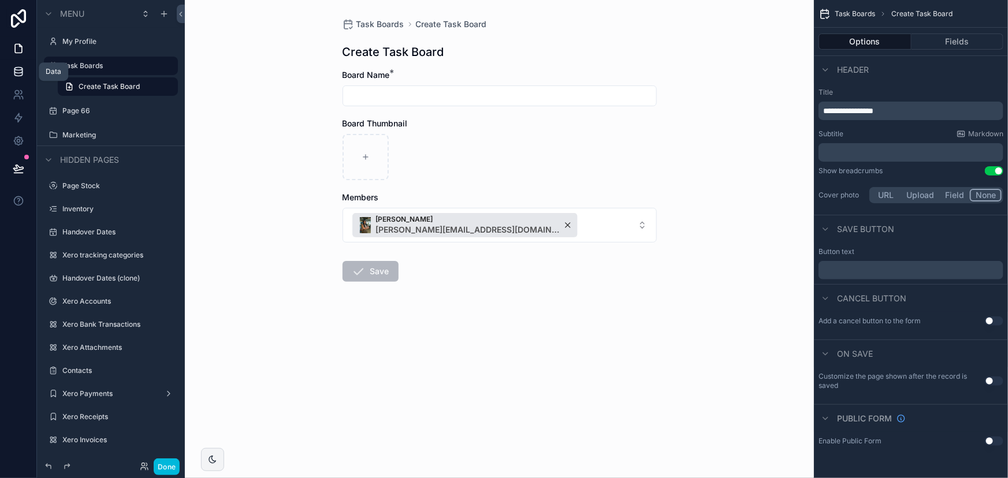
click at [14, 73] on icon at bounding box center [18, 74] width 8 height 5
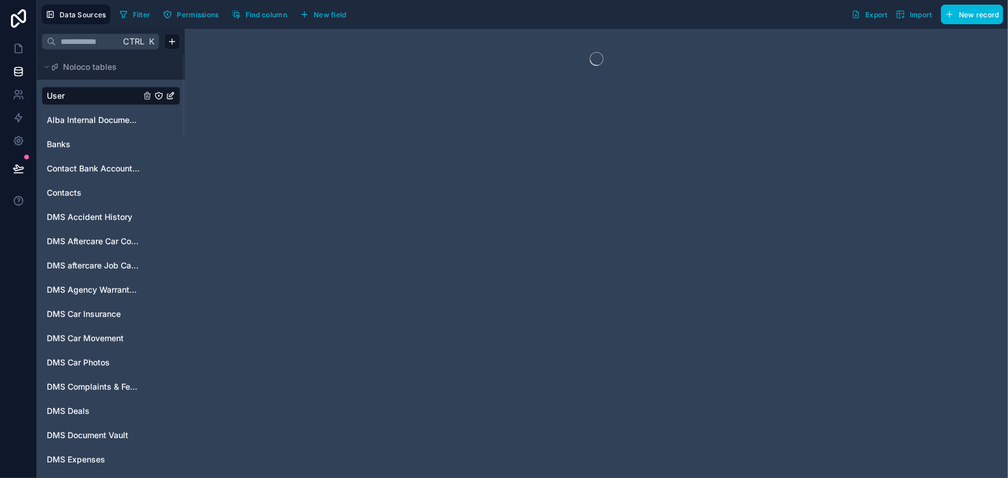
click at [105, 43] on input "text" at bounding box center [88, 41] width 64 height 21
